Goal: Information Seeking & Learning: Learn about a topic

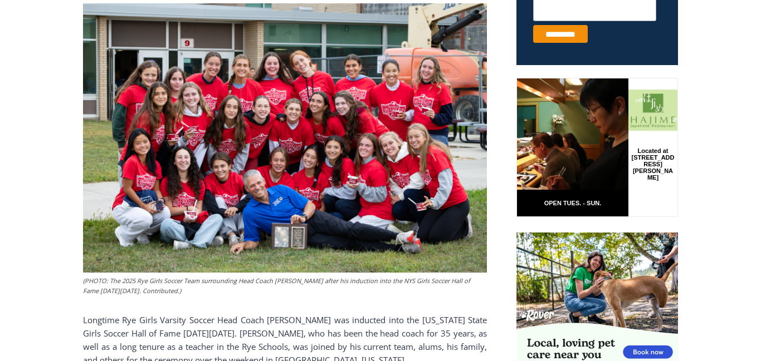
scroll to position [501, 0]
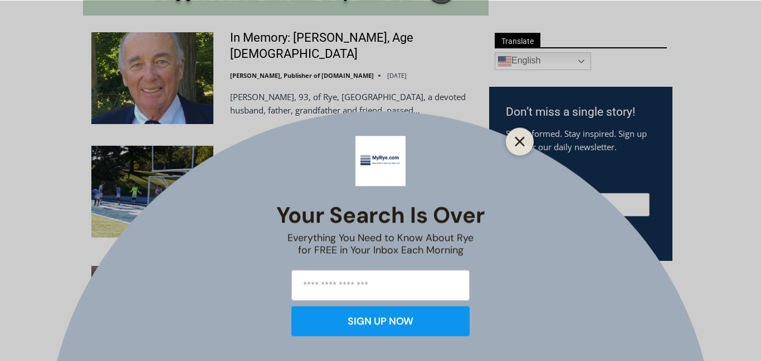
click at [521, 141] on icon "Close" at bounding box center [519, 141] width 10 height 10
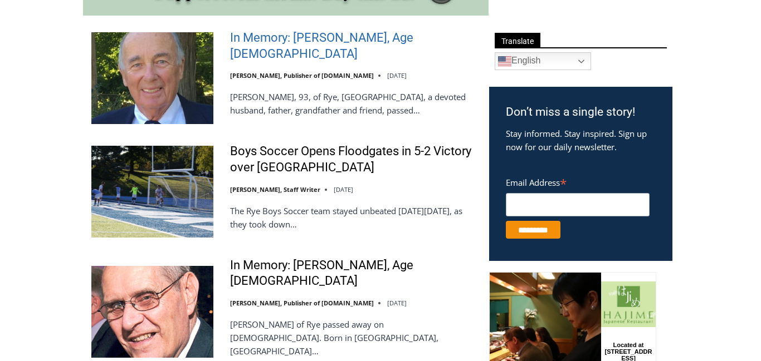
click at [304, 48] on link "In Memory: [PERSON_NAME], Age [DEMOGRAPHIC_DATA]" at bounding box center [352, 46] width 244 height 32
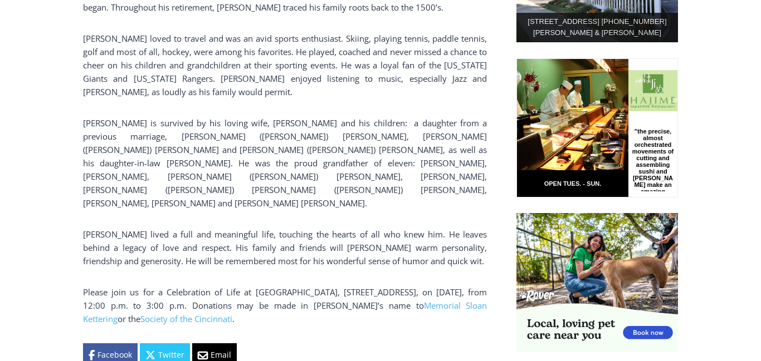
scroll to position [676, 0]
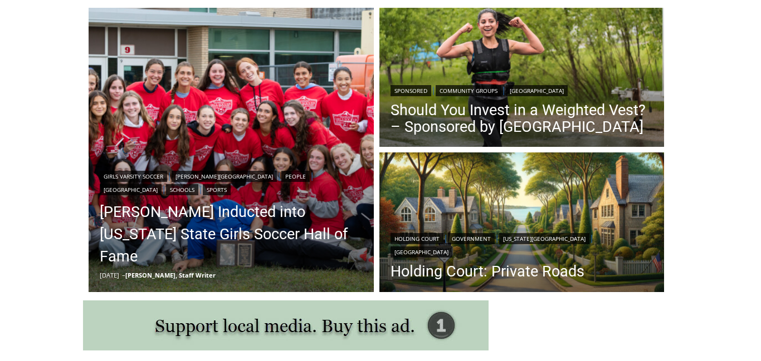
scroll to position [304, 0]
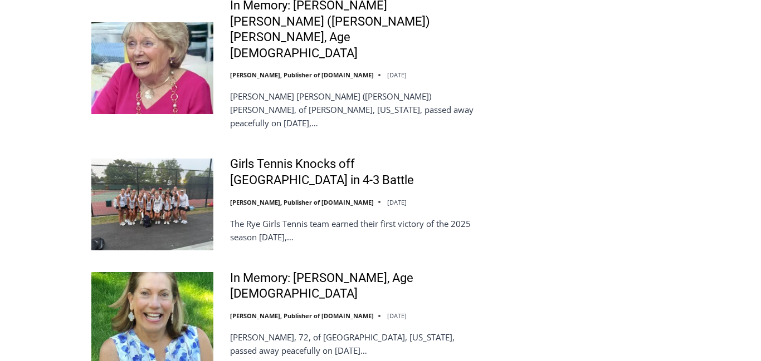
scroll to position [2611, 0]
